Goal: Check status: Check status

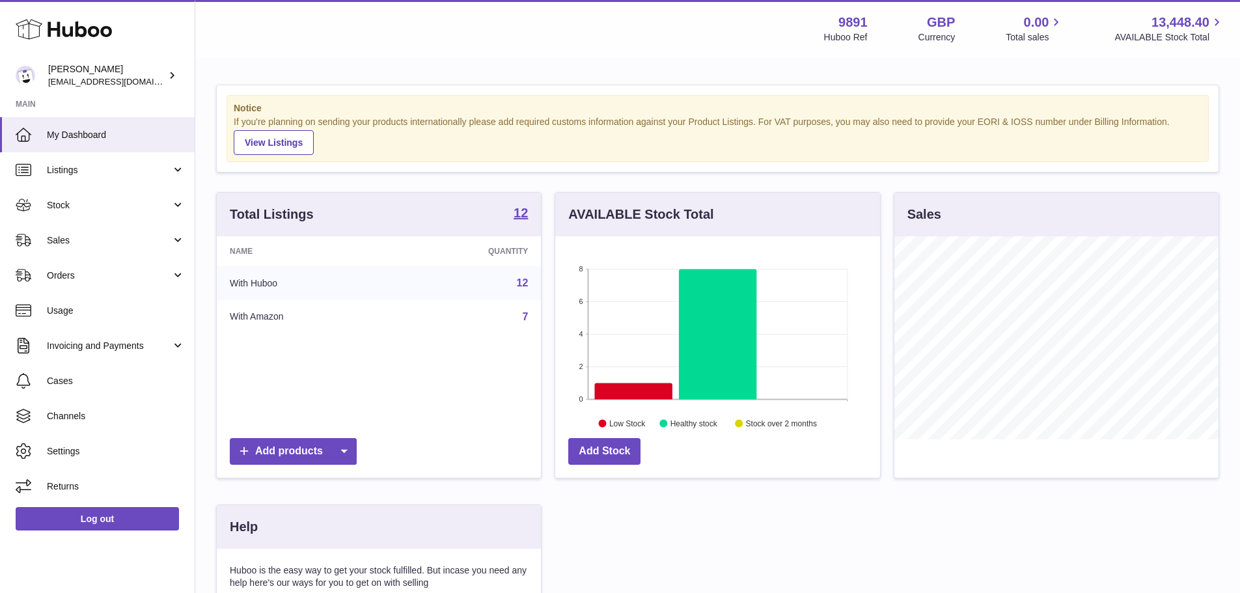
scroll to position [203, 325]
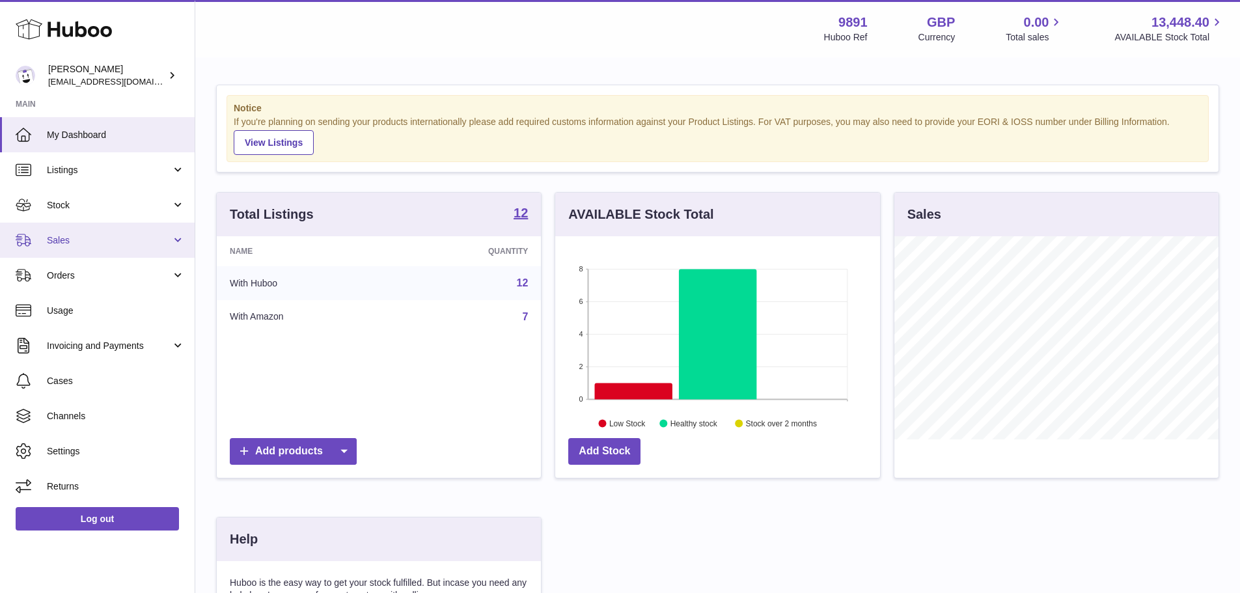
click at [78, 248] on link "Sales" at bounding box center [97, 240] width 195 height 35
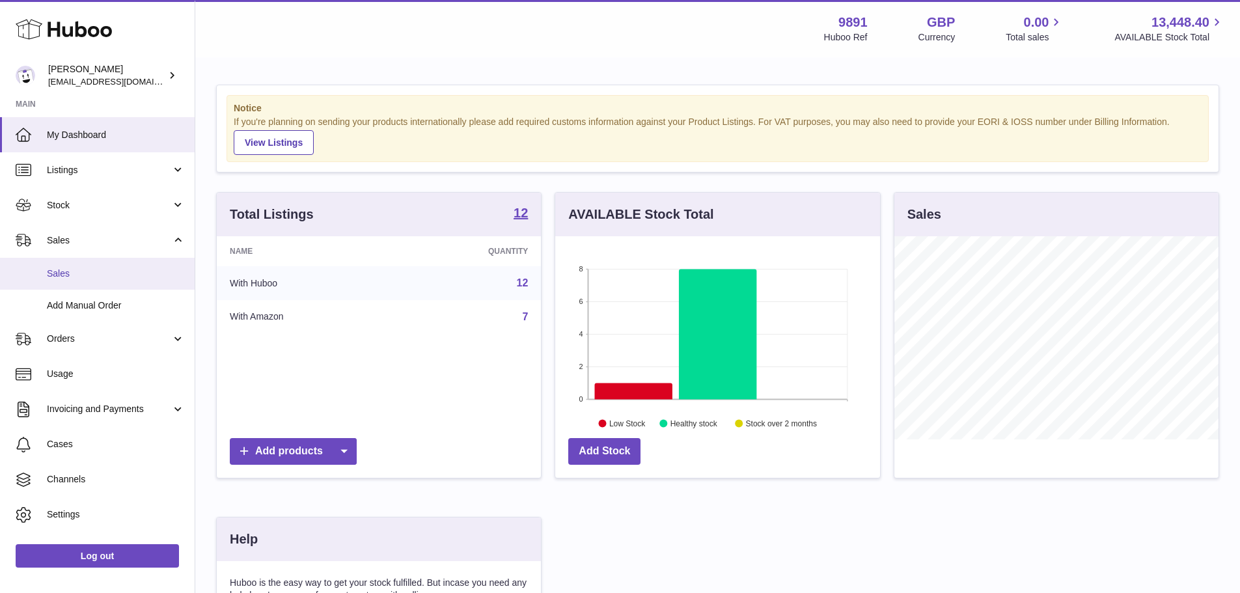
click at [70, 260] on link "Sales" at bounding box center [97, 274] width 195 height 32
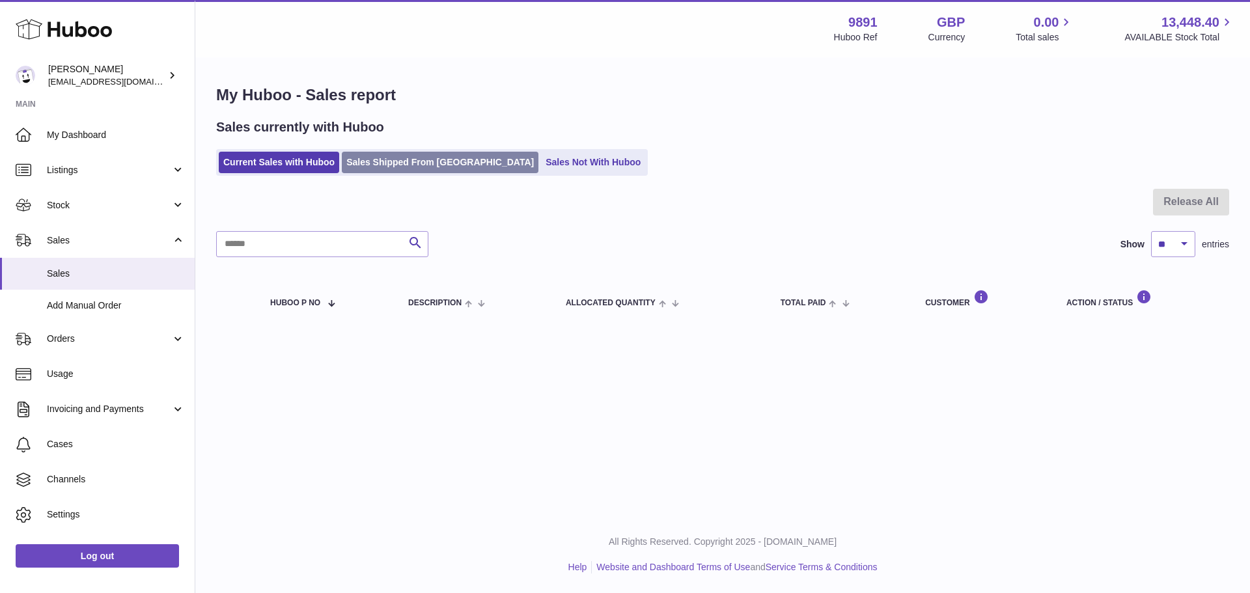
click at [437, 168] on link "Sales Shipped From Huboo" at bounding box center [440, 162] width 197 height 21
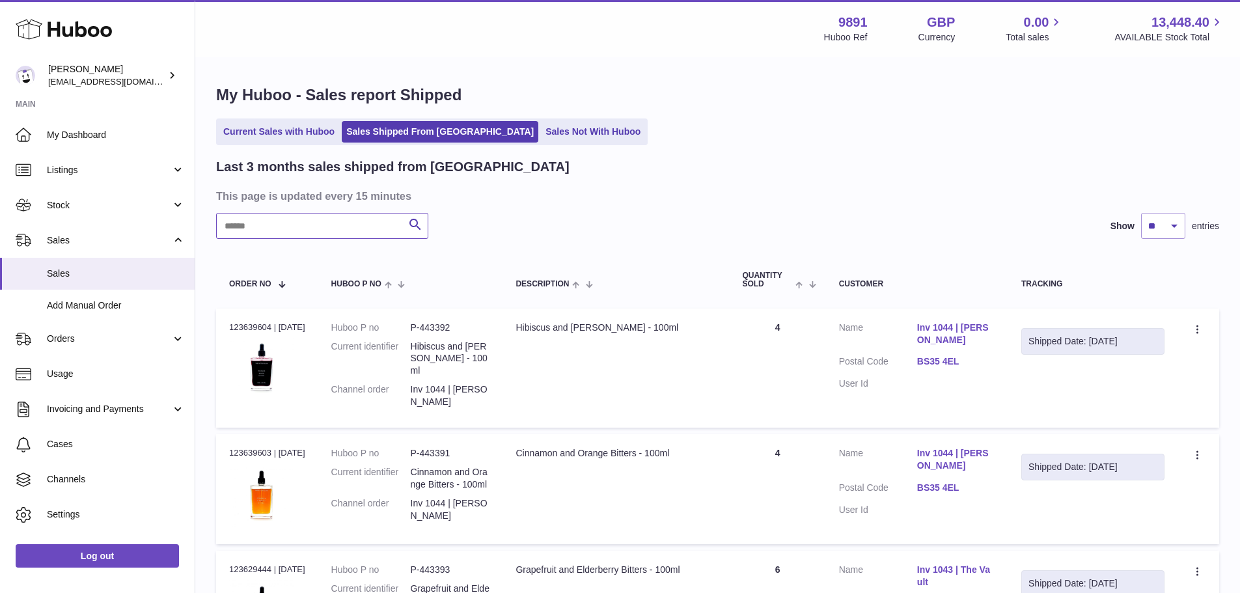
click at [340, 228] on input "text" at bounding box center [322, 226] width 212 height 26
paste input "**********"
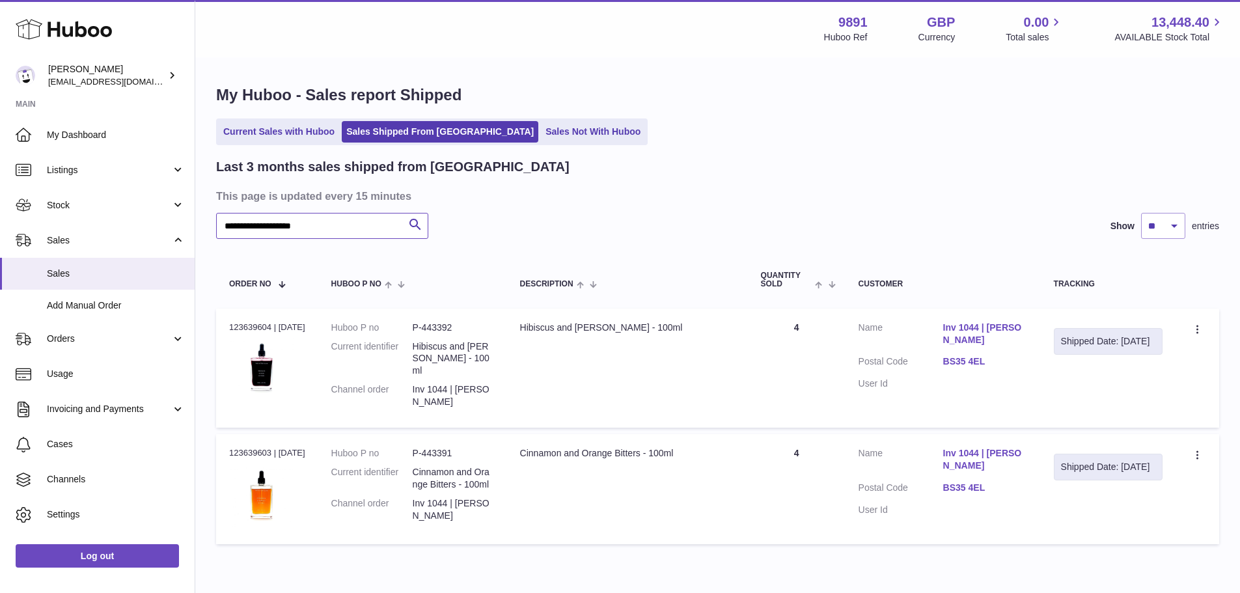
scroll to position [61, 0]
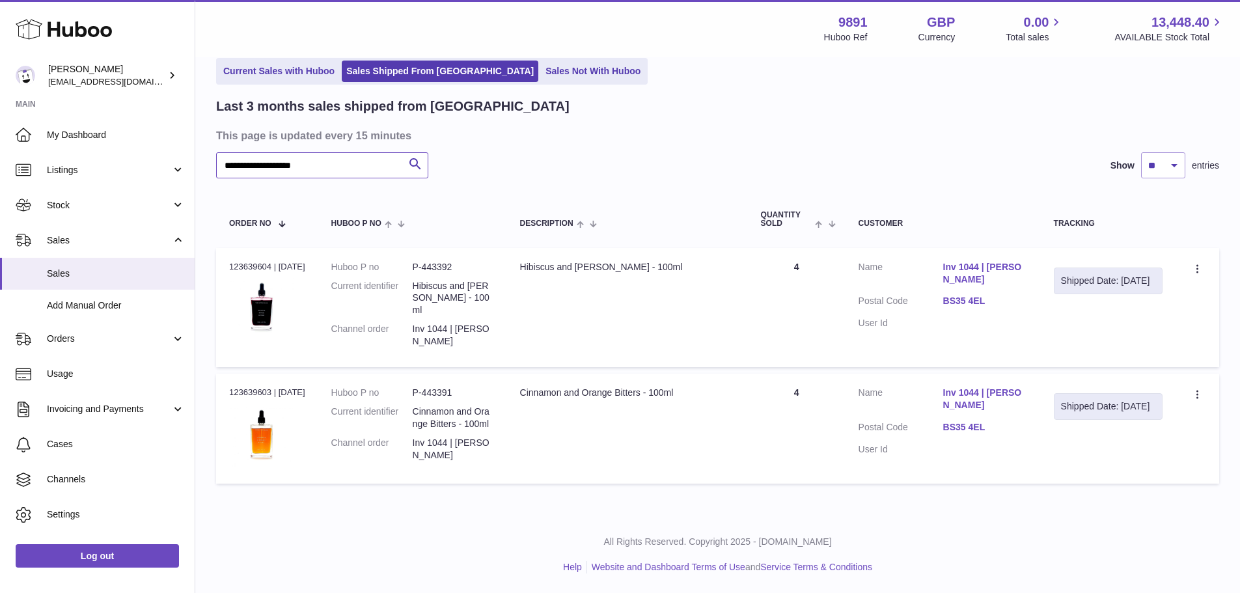
type input "**********"
click at [451, 268] on dd "P-443392" at bounding box center [453, 267] width 81 height 12
copy dd "443392"
click at [845, 139] on h3 "This page is updated every 15 minutes" at bounding box center [716, 135] width 1000 height 14
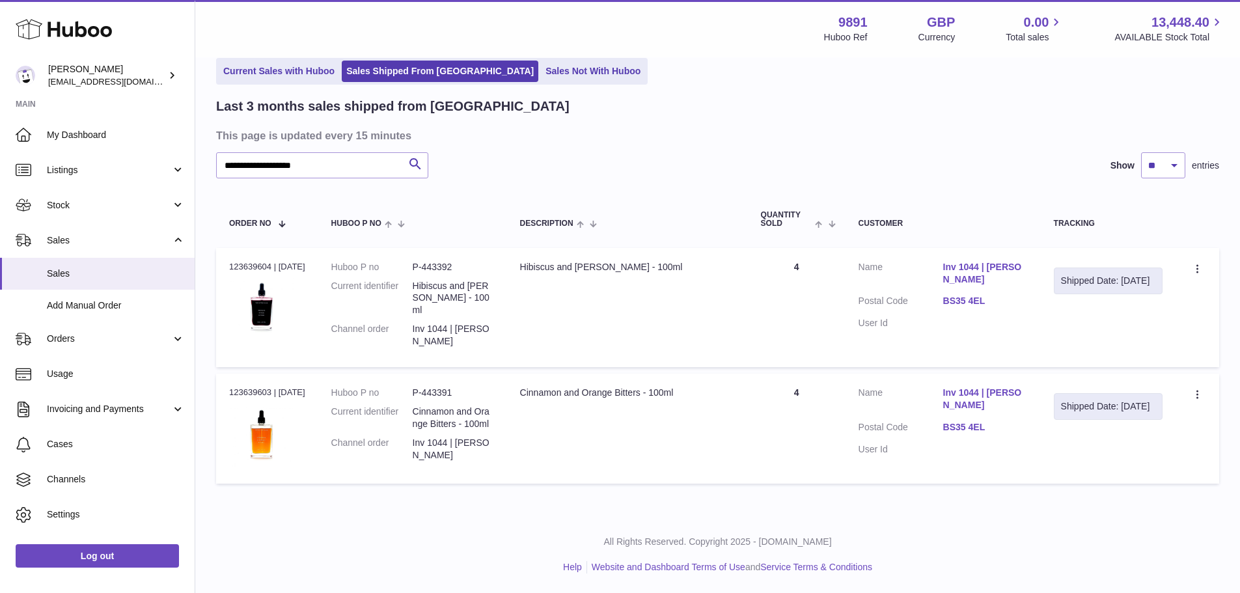
click at [705, 328] on td "Description Hibiscus and Rose Bitters - 100ml" at bounding box center [627, 307] width 241 height 119
